Goal: Transaction & Acquisition: Purchase product/service

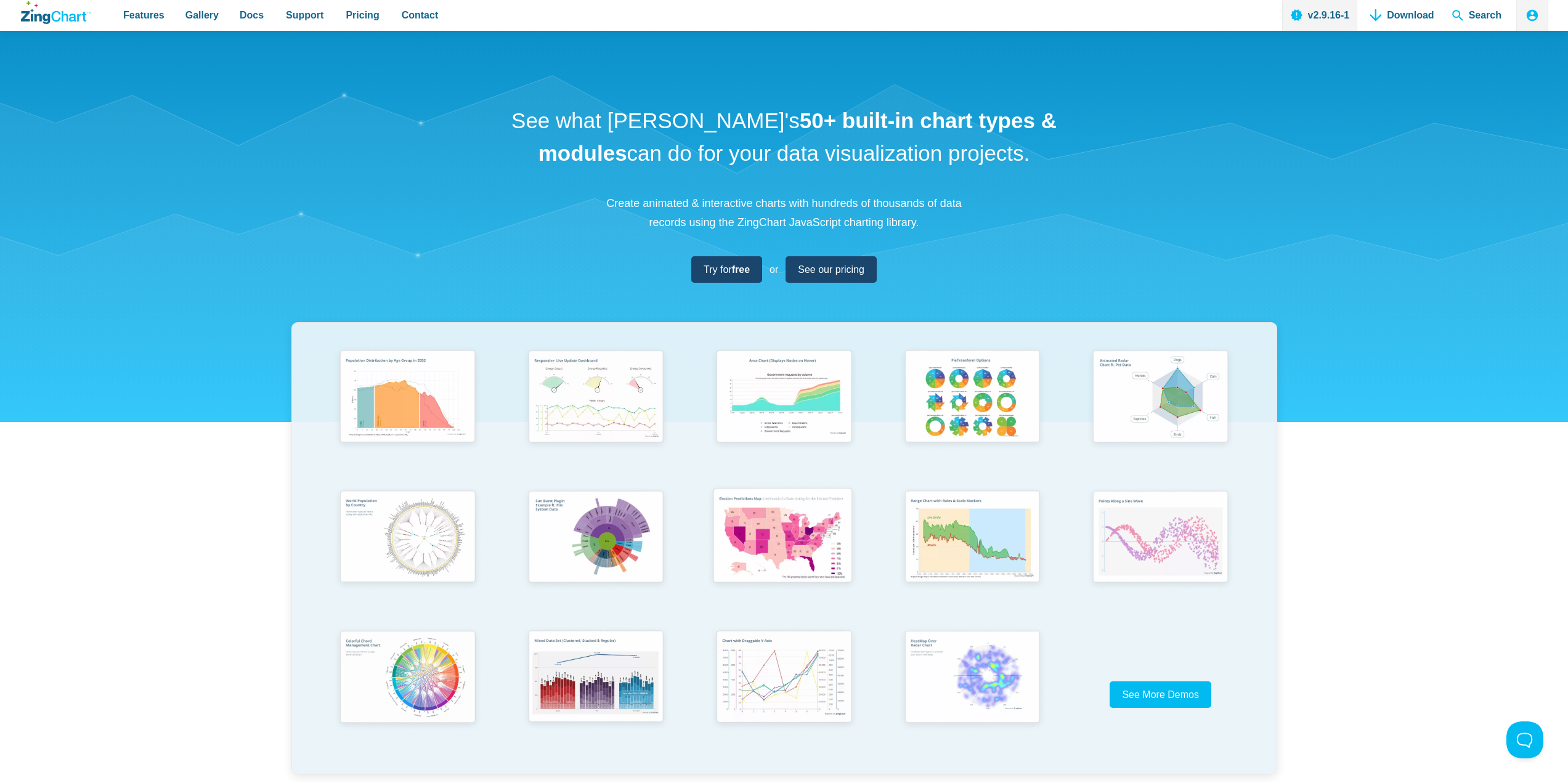
click at [771, 546] on img "App Content" at bounding box center [782, 537] width 155 height 111
click at [833, 273] on span "See our pricing" at bounding box center [826, 269] width 67 height 17
